Goal: Task Accomplishment & Management: Use online tool/utility

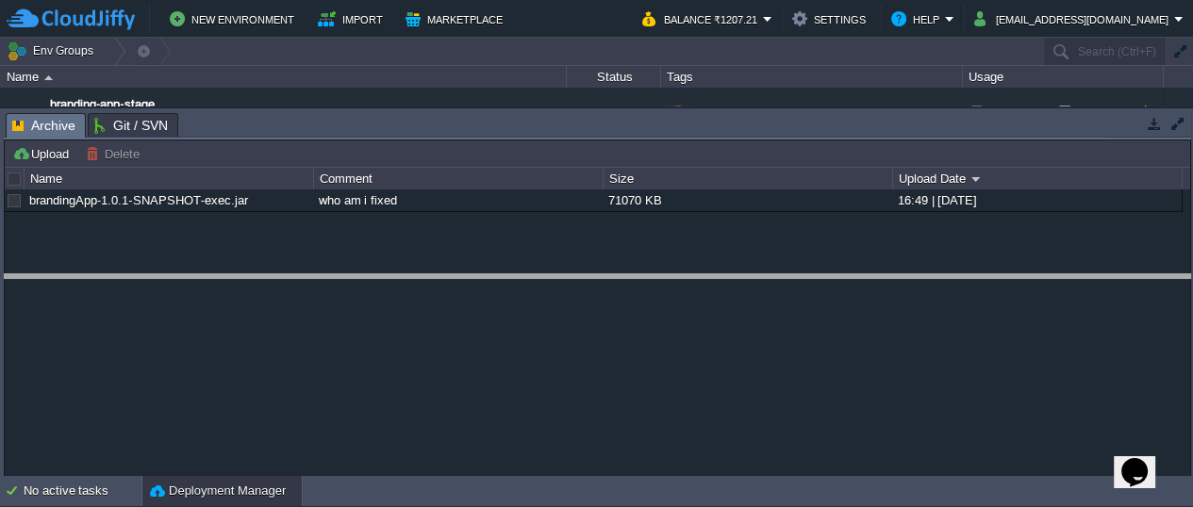
drag, startPoint x: 765, startPoint y: 115, endPoint x: 789, endPoint y: 284, distance: 170.6
click at [789, 284] on body "New Environment Import Marketplace Bonus ₹0.00 Upgrade Account Balance ₹1207.21…" at bounding box center [596, 253] width 1193 height 507
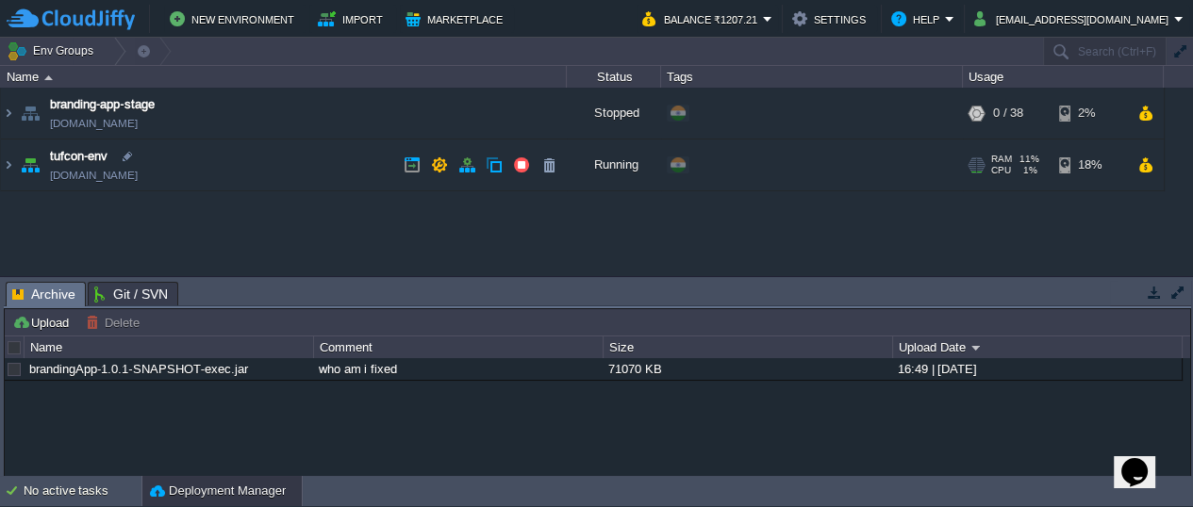
click at [29, 164] on img at bounding box center [30, 165] width 26 height 51
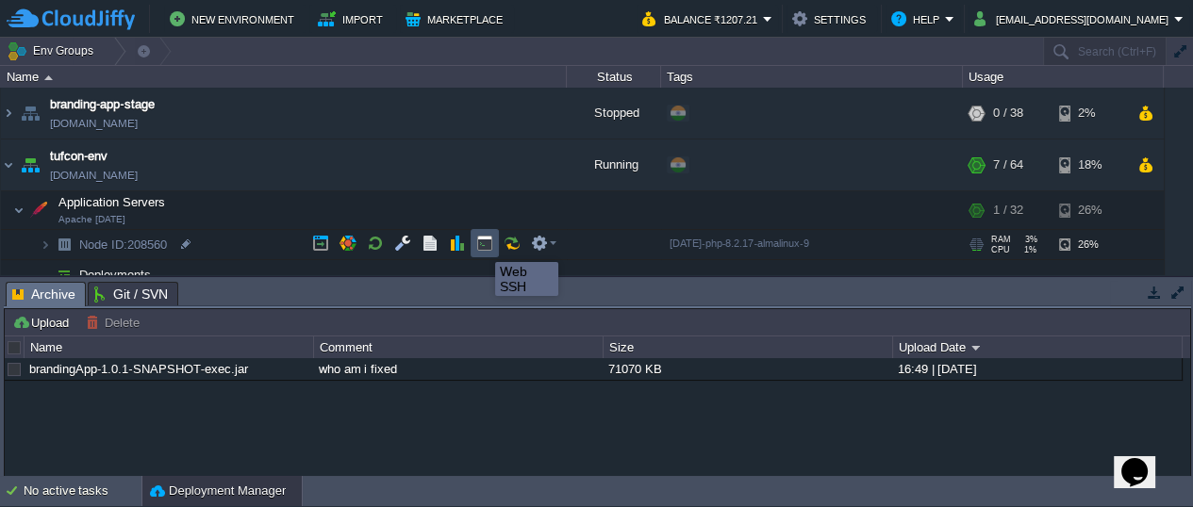
click at [481, 245] on button "button" at bounding box center [484, 243] width 17 height 17
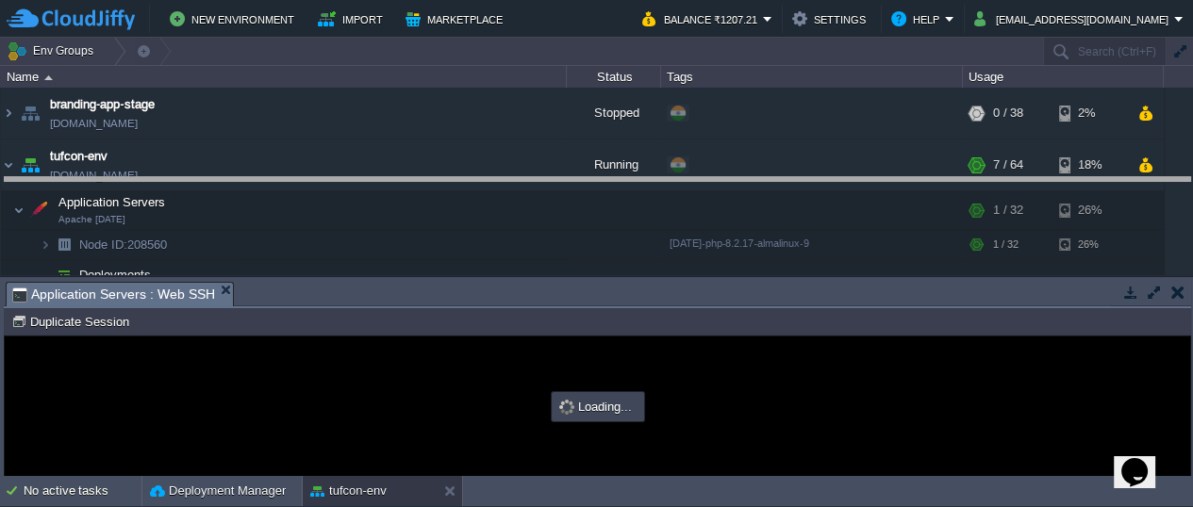
drag, startPoint x: 471, startPoint y: 295, endPoint x: 459, endPoint y: 191, distance: 105.3
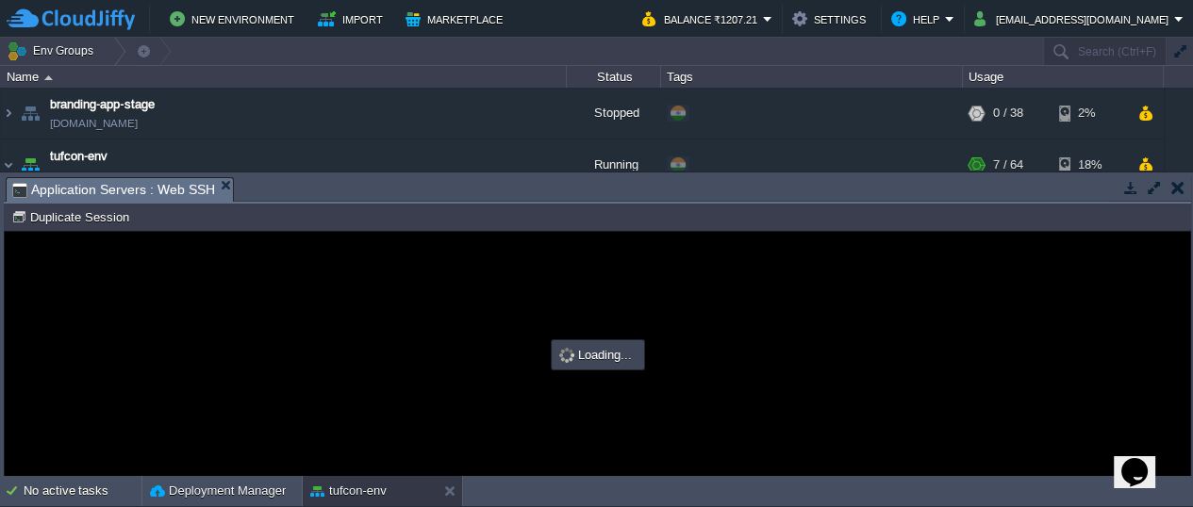
type input "#000000"
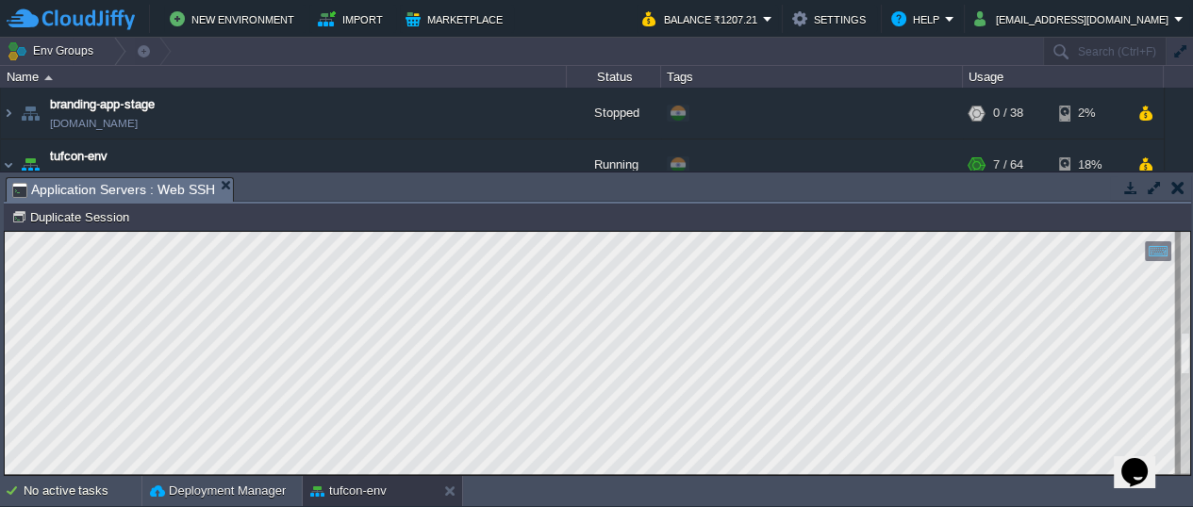
click at [1171, 288] on div at bounding box center [598, 353] width 1186 height 242
click at [1190, 232] on html "Copy: Ctrl + Shift + C Paste: Ctrl + V Settings: Ctrl + Shift + Alt 0" at bounding box center [598, 232] width 1186 height 0
click at [1189, 365] on div at bounding box center [1185, 353] width 10 height 242
click at [1190, 232] on html "Copy: Ctrl + Shift + C Paste: Ctrl + V Settings: Ctrl + Shift + Alt 0" at bounding box center [598, 232] width 1186 height 0
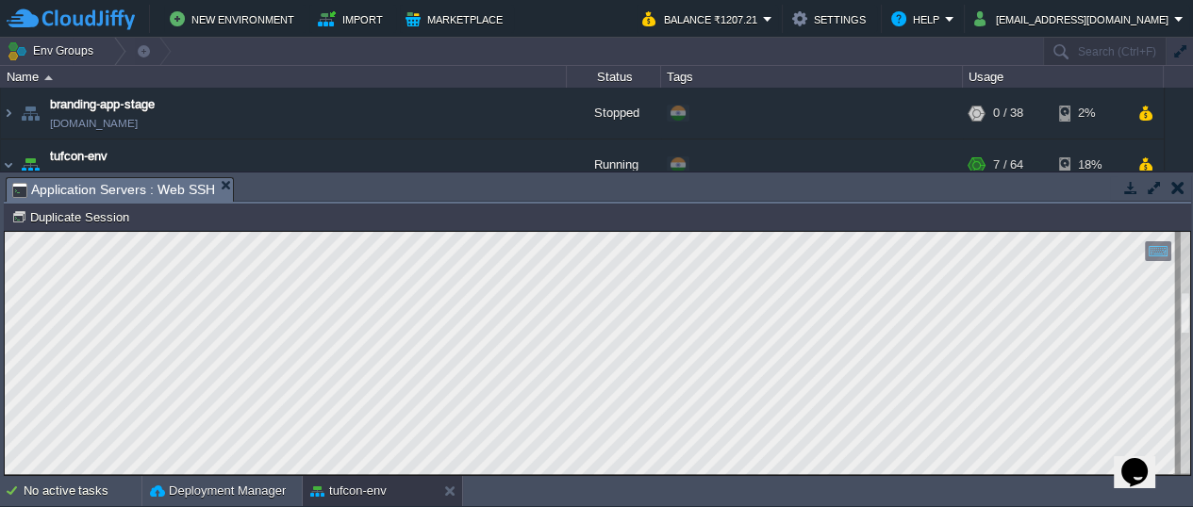
click at [1190, 232] on html "Copy: Ctrl + Shift + C Paste: Ctrl + V Settings: Ctrl + Shift + Alt 0" at bounding box center [598, 232] width 1186 height 0
click at [1188, 472] on div at bounding box center [1185, 353] width 10 height 242
click at [1186, 437] on div at bounding box center [1185, 353] width 10 height 242
click at [1185, 466] on div at bounding box center [1185, 353] width 10 height 242
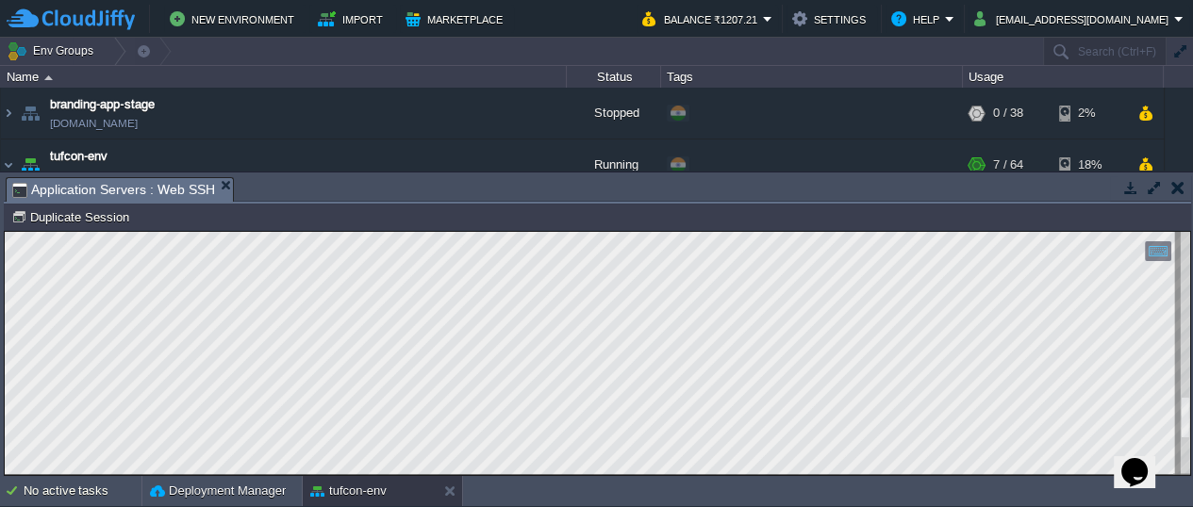
click at [1187, 463] on div at bounding box center [1185, 353] width 10 height 242
click at [1188, 457] on div at bounding box center [1185, 353] width 10 height 242
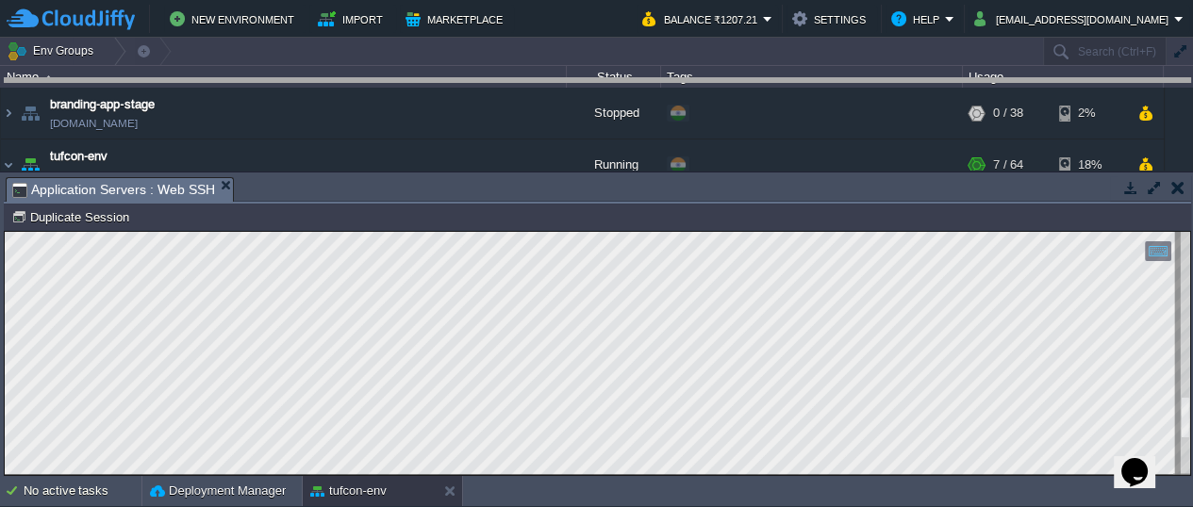
drag, startPoint x: 1069, startPoint y: 193, endPoint x: 1046, endPoint y: 83, distance: 112.7
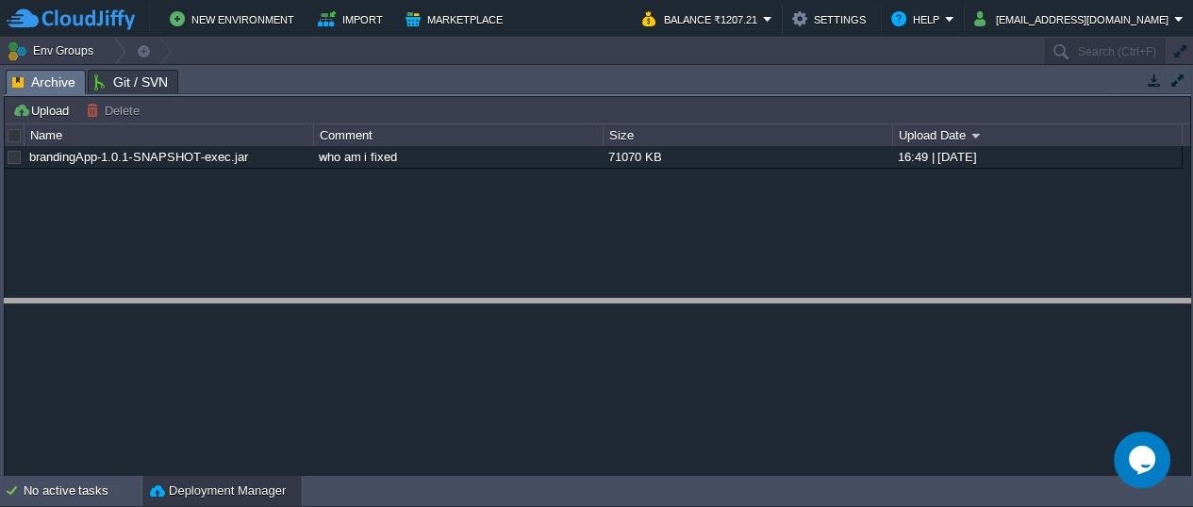
drag, startPoint x: 571, startPoint y: 83, endPoint x: 624, endPoint y: 324, distance: 247.4
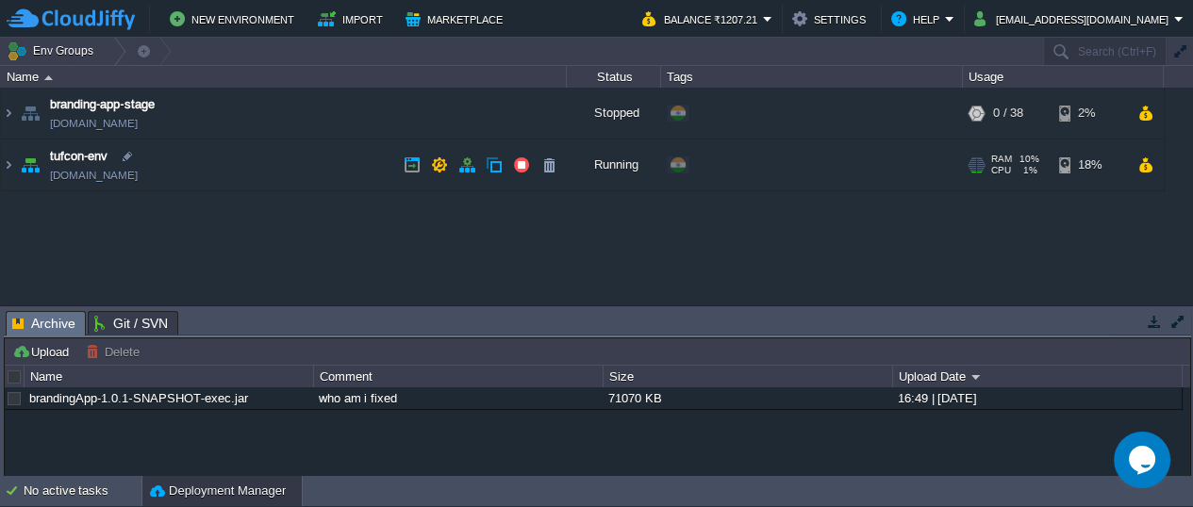
click at [28, 171] on img at bounding box center [30, 165] width 26 height 51
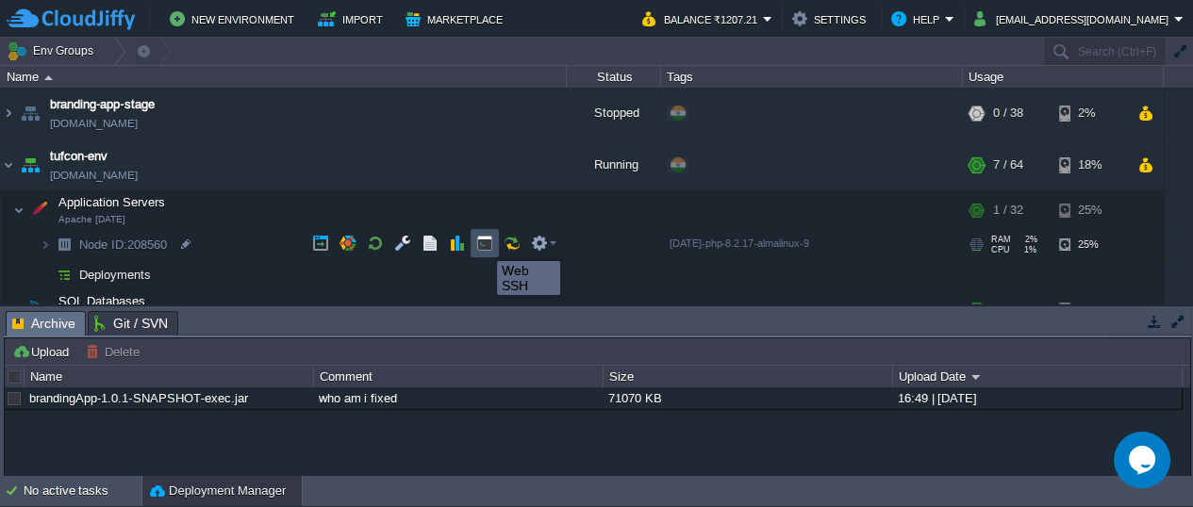
click at [483, 244] on button "button" at bounding box center [484, 243] width 17 height 17
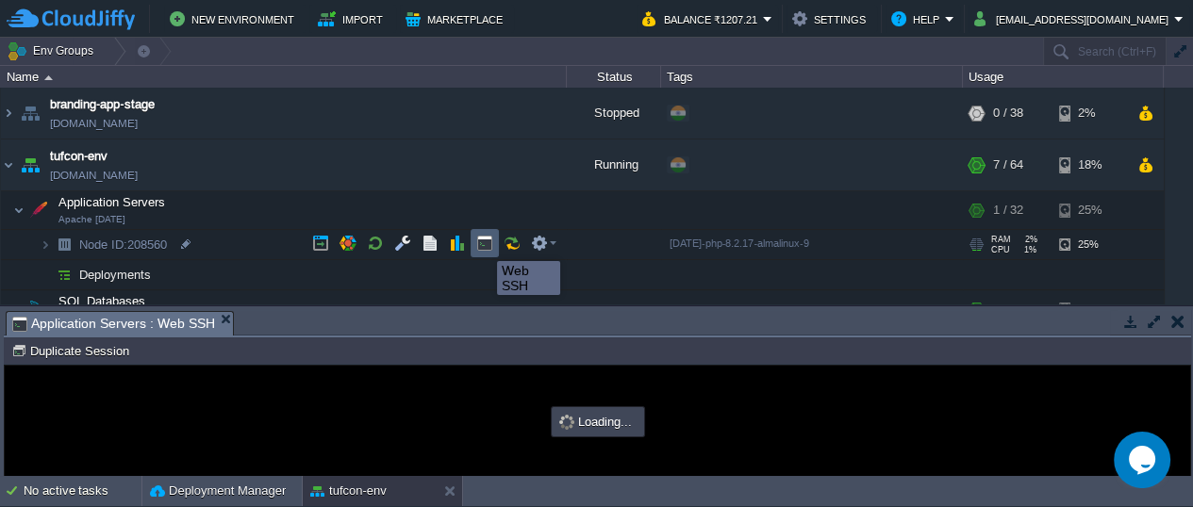
type input "#000000"
